Goal: Find specific page/section: Find specific page/section

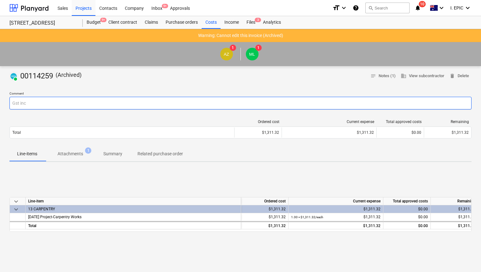
click at [154, 91] on p "Comment" at bounding box center [240, 93] width 462 height 5
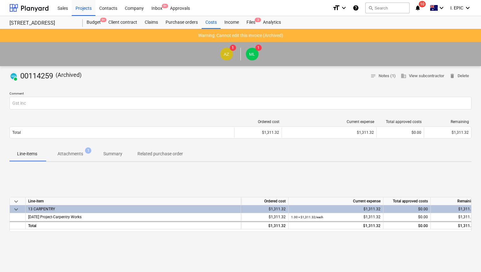
click at [195, 92] on p "Comment" at bounding box center [240, 93] width 462 height 5
click at [189, 85] on div at bounding box center [240, 83] width 462 height 5
click at [139, 86] on div "PAID 00114259 ( Archived ) notes Notes (1) business View subcontractor delete D…" at bounding box center [240, 251] width 481 height 370
